Goal: Check status: Check status

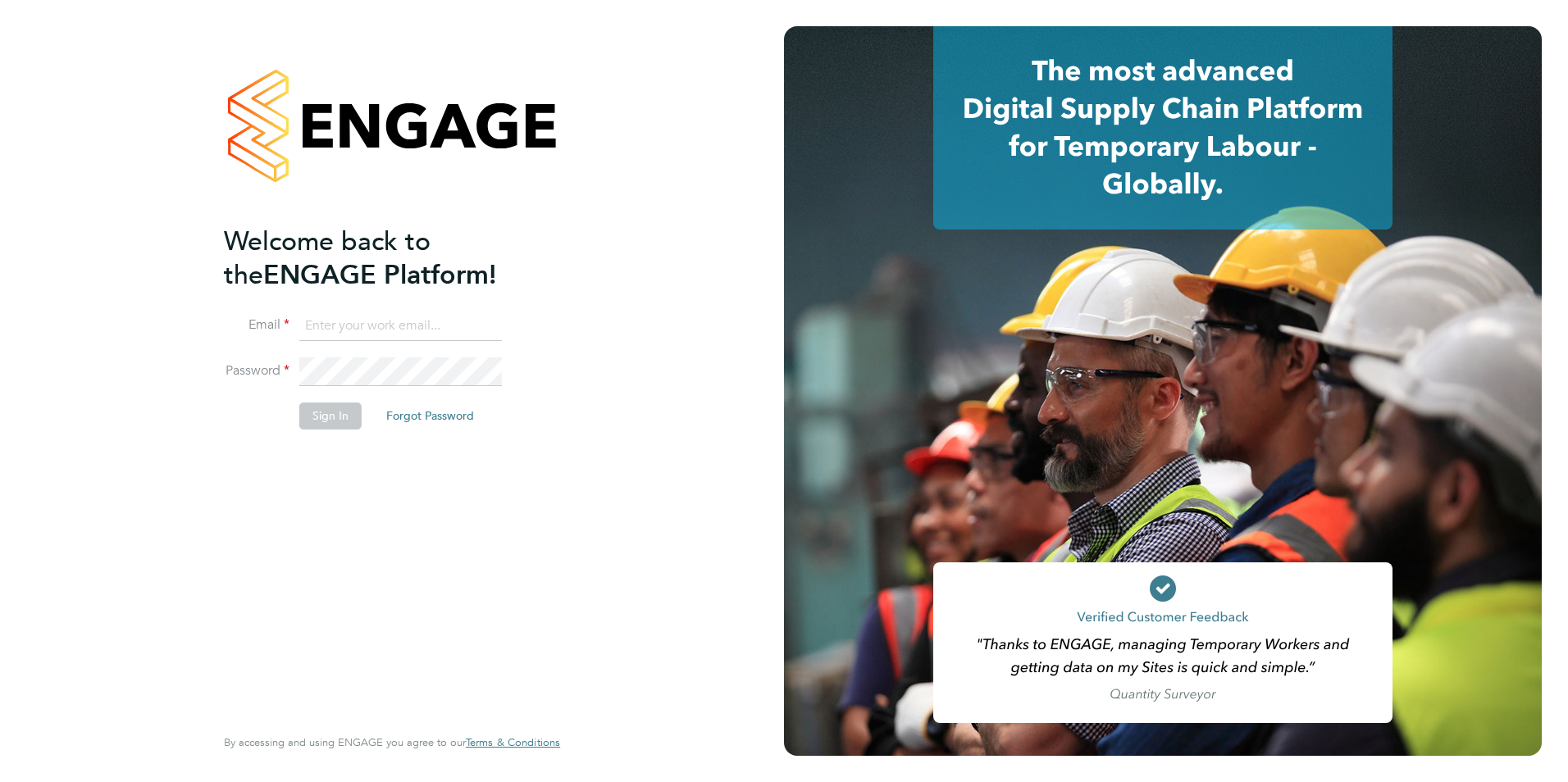
click at [329, 335] on input at bounding box center [400, 326] width 203 height 29
type input "[PERSON_NAME][EMAIL_ADDRESS][DOMAIN_NAME]"
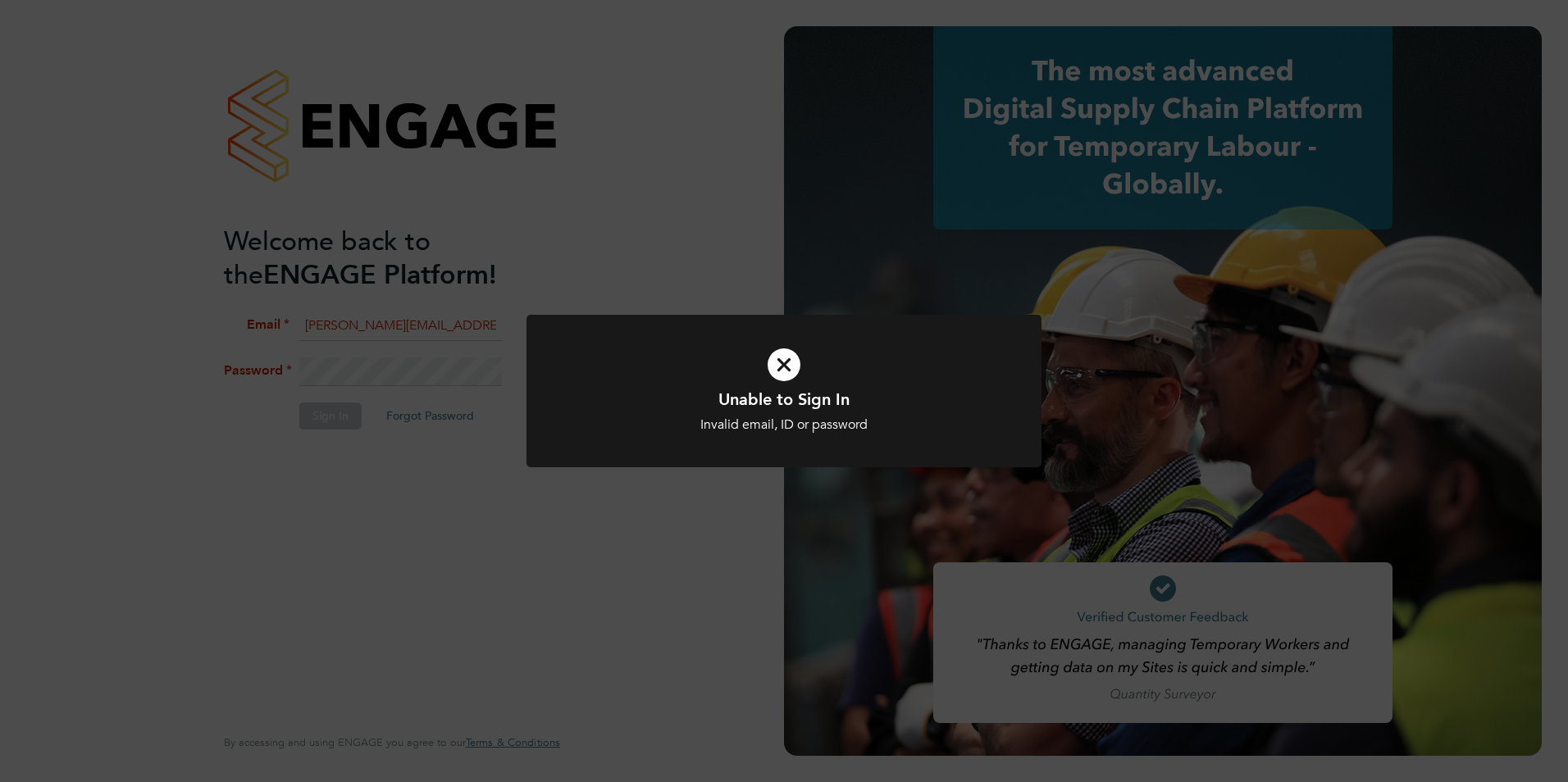
click at [784, 364] on icon at bounding box center [784, 364] width 426 height 64
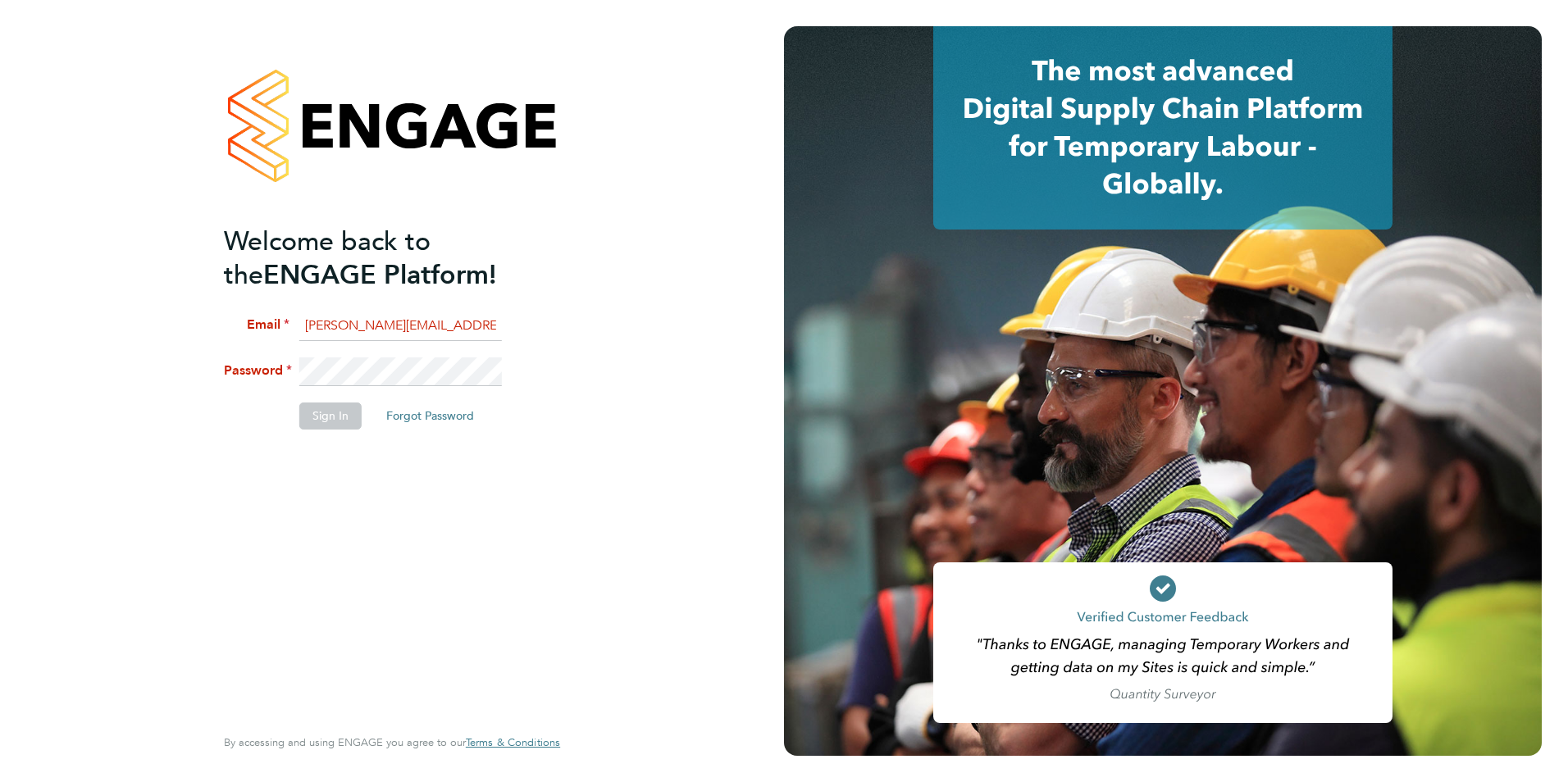
click at [0, 370] on html "Welcome back to the ENGAGE Platform! Email gareth.pond@brightonandhovealbion.co…" at bounding box center [784, 391] width 1568 height 782
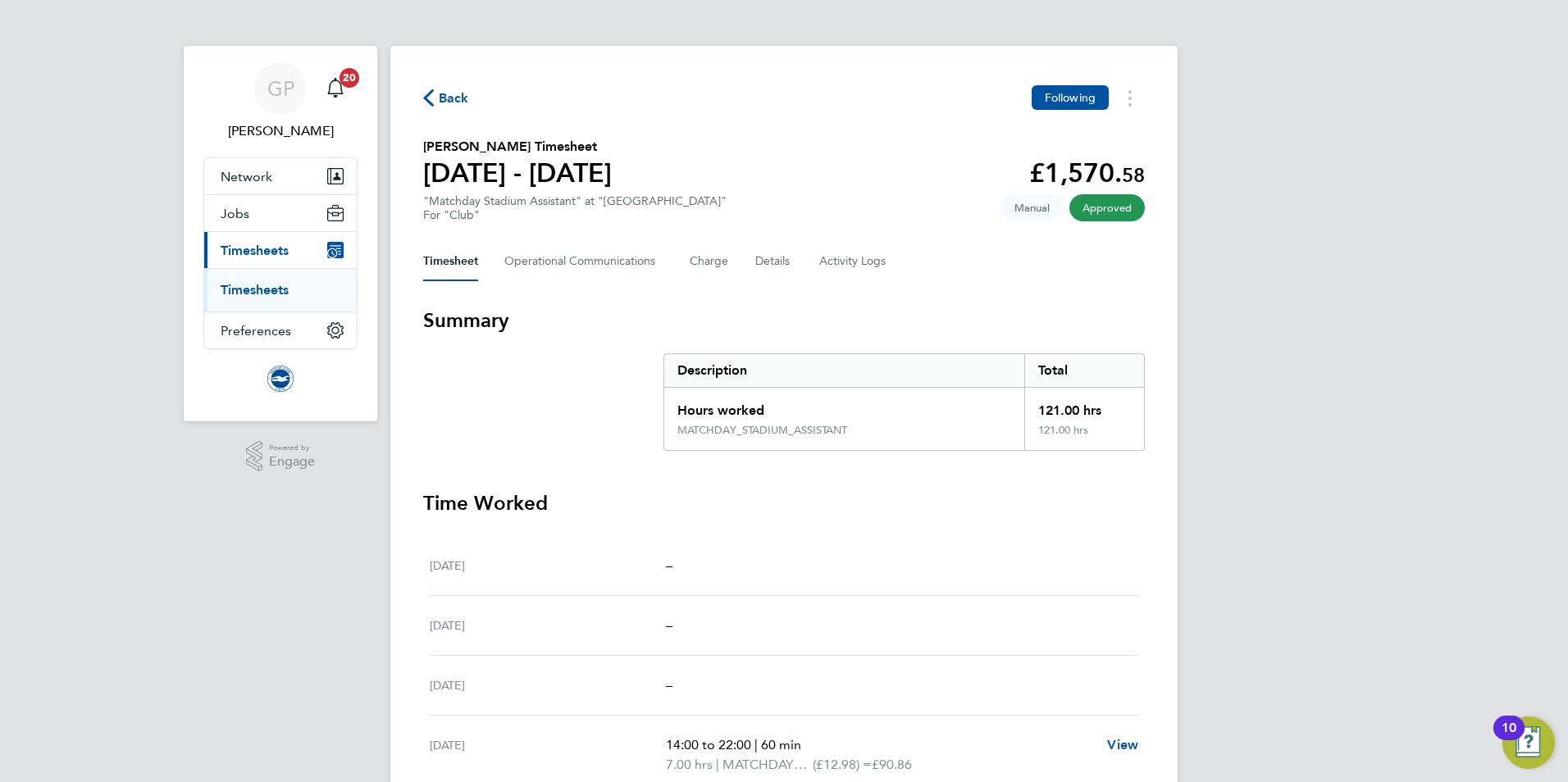
click at [463, 103] on span "Back" at bounding box center [454, 98] width 30 height 19
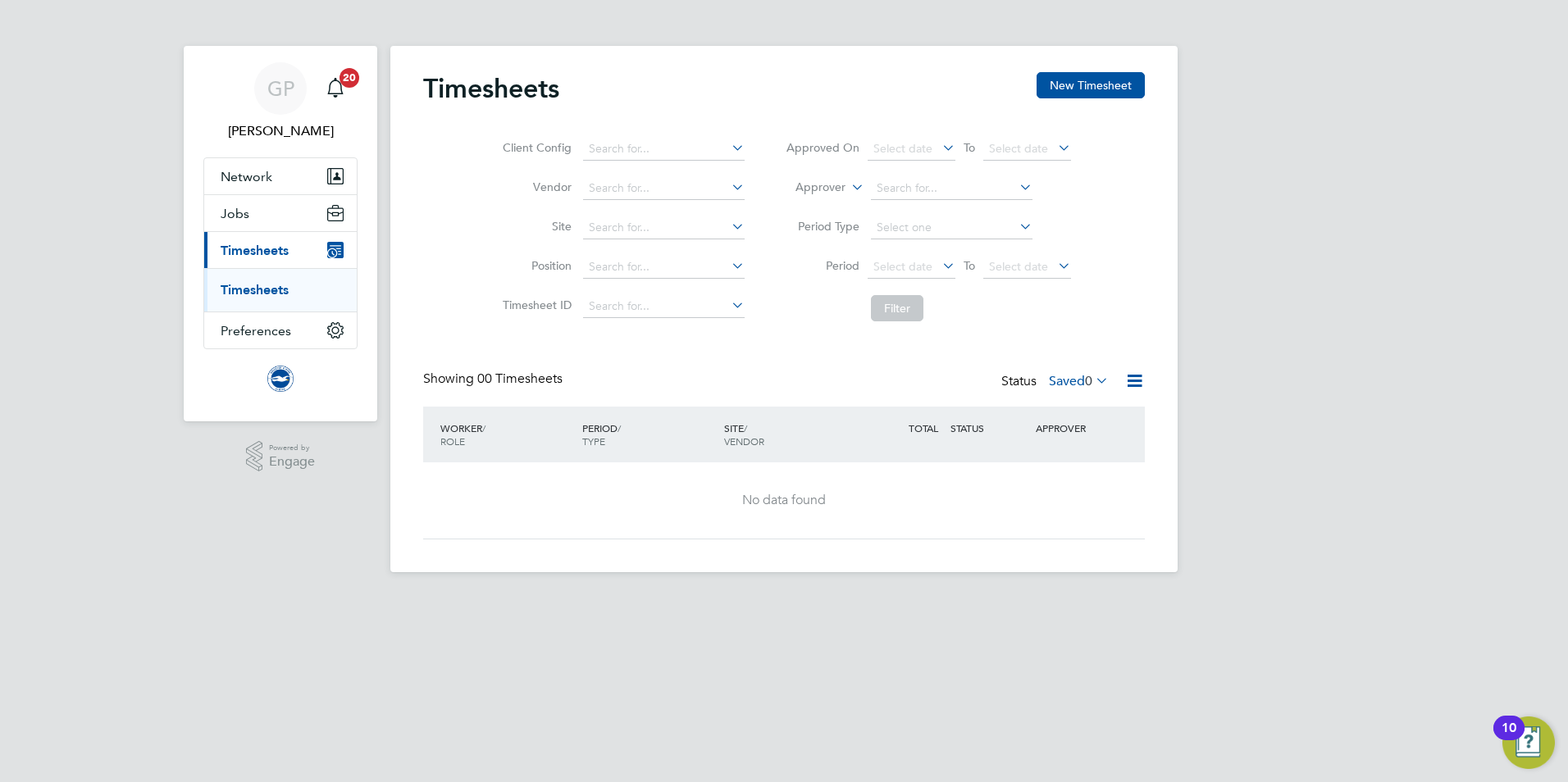
click at [1092, 384] on icon at bounding box center [1092, 381] width 0 height 23
